Goal: Information Seeking & Learning: Learn about a topic

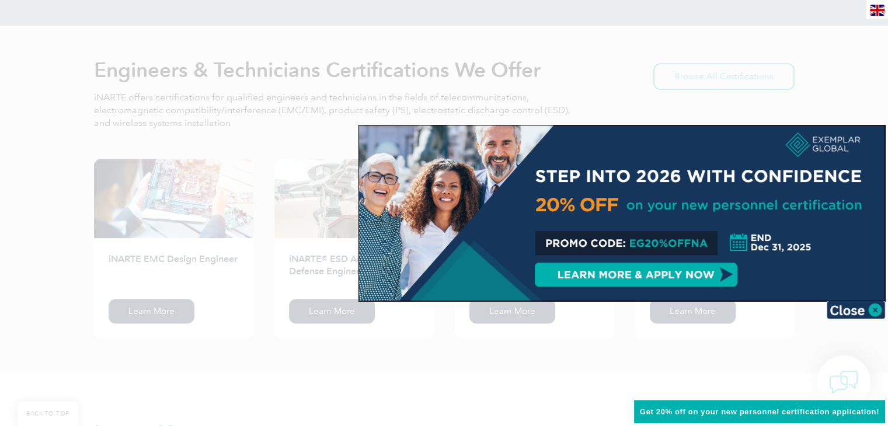
scroll to position [1457, 0]
click at [872, 305] on img at bounding box center [856, 310] width 58 height 18
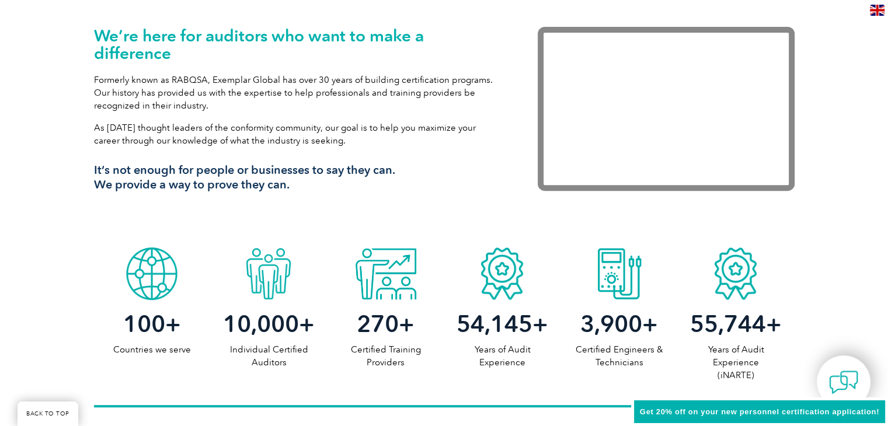
scroll to position [0, 0]
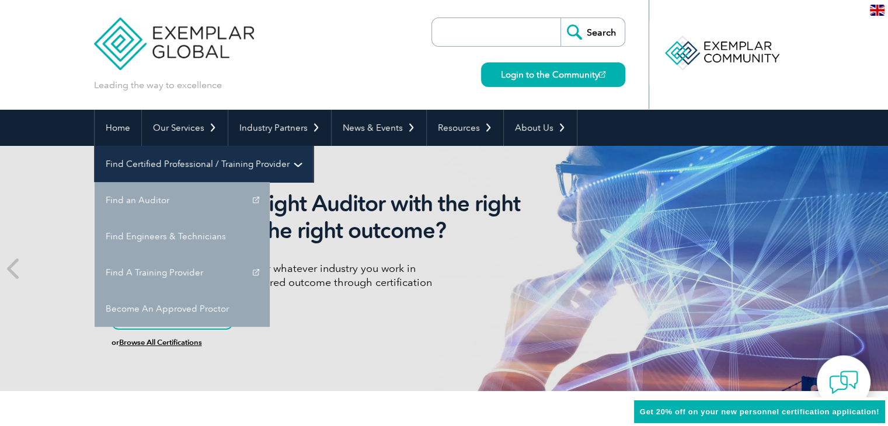
click at [313, 146] on link "Find Certified Professional / Training Provider" at bounding box center [204, 164] width 218 height 36
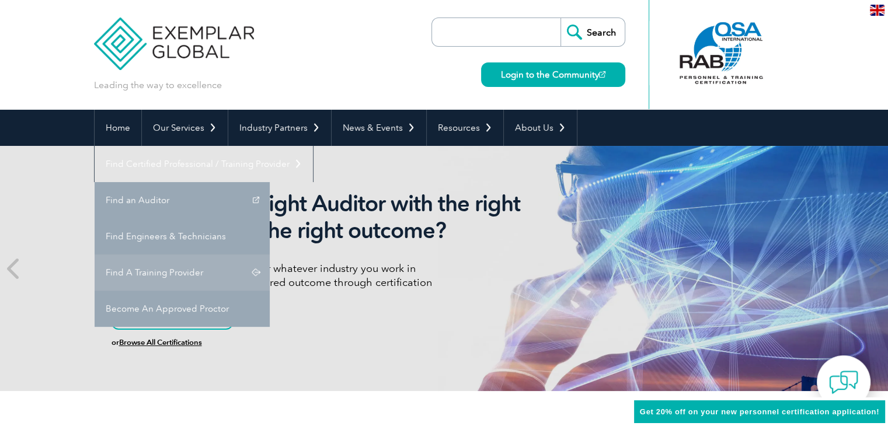
click at [270, 255] on link "Find A Training Provider" at bounding box center [182, 273] width 175 height 36
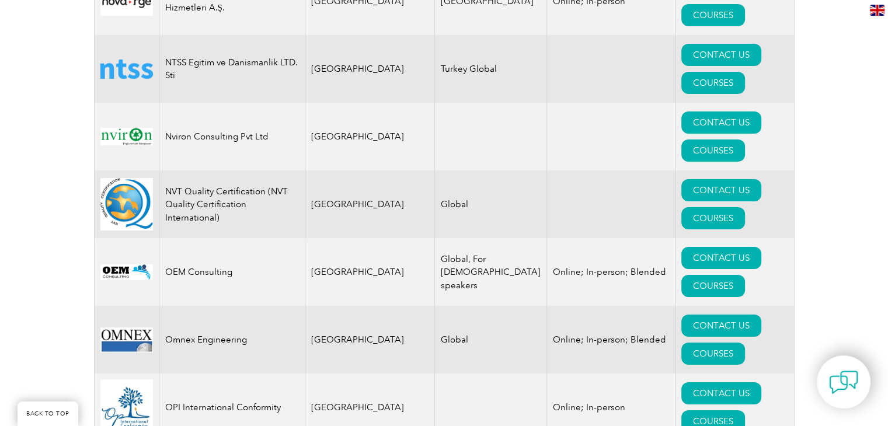
scroll to position [13370, 0]
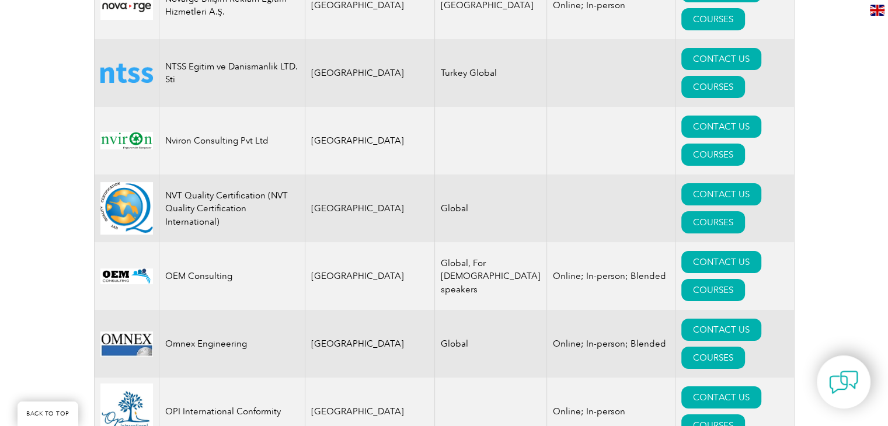
click at [877, 12] on img at bounding box center [877, 10] width 15 height 11
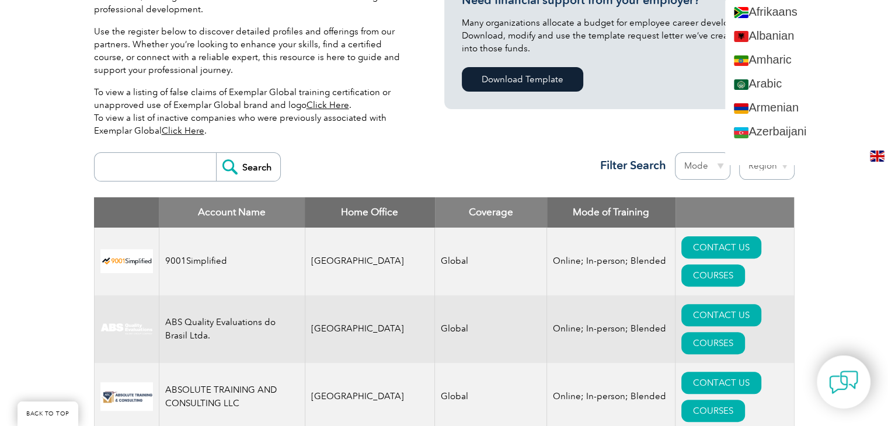
scroll to position [0, 0]
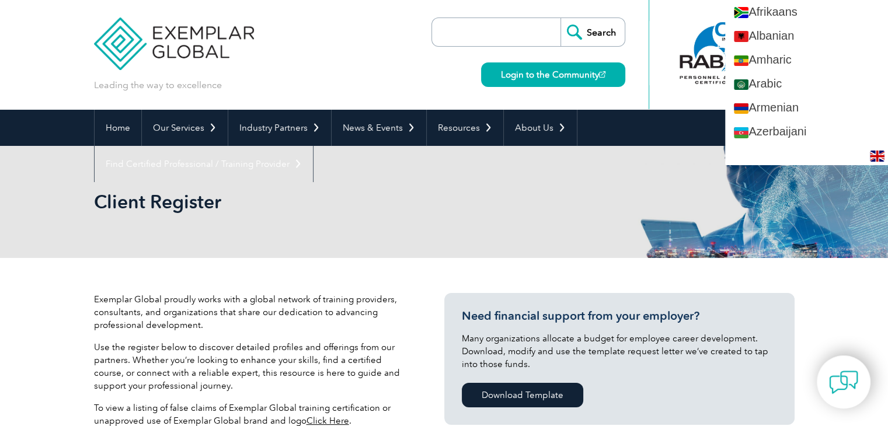
click at [607, 173] on div "Client Register" at bounding box center [444, 202] width 701 height 112
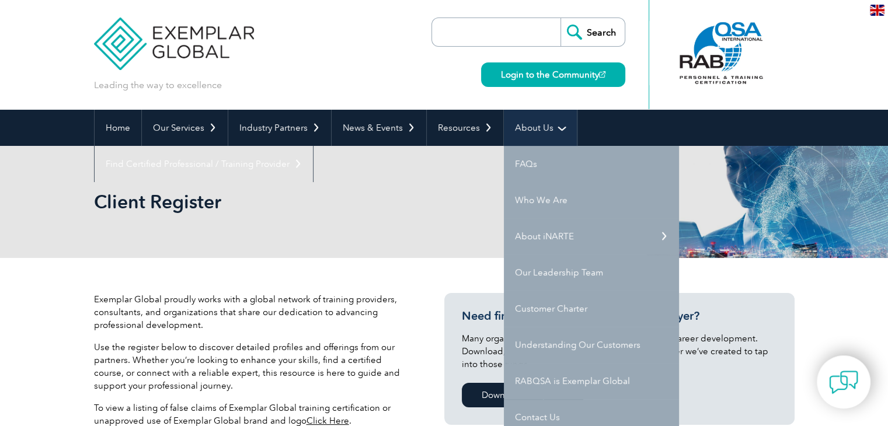
click at [541, 127] on link "About Us" at bounding box center [540, 128] width 73 height 36
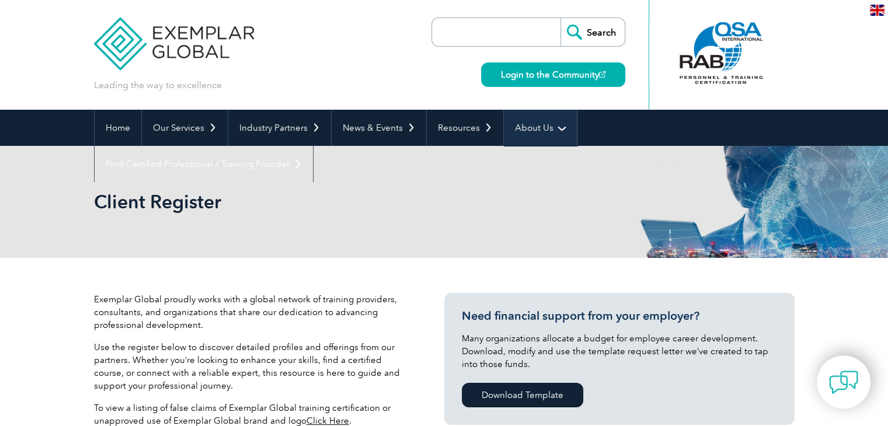
click at [548, 120] on link "About Us" at bounding box center [540, 128] width 73 height 36
click at [551, 127] on link "About Us" at bounding box center [540, 128] width 73 height 36
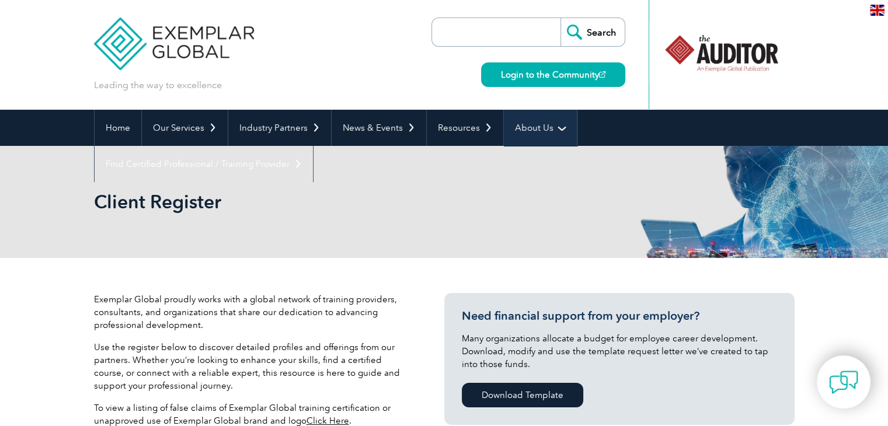
click at [547, 126] on link "About Us" at bounding box center [540, 128] width 73 height 36
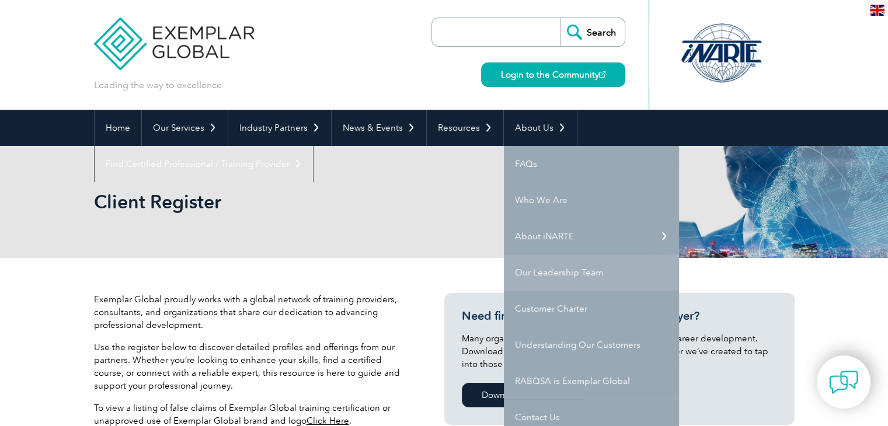
click at [595, 269] on link "Our Leadership Team" at bounding box center [591, 273] width 175 height 36
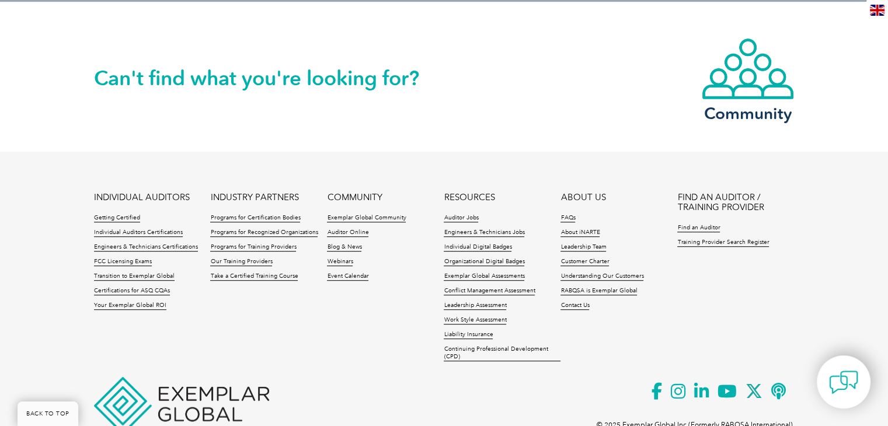
scroll to position [621, 0]
